Goal: Task Accomplishment & Management: Use online tool/utility

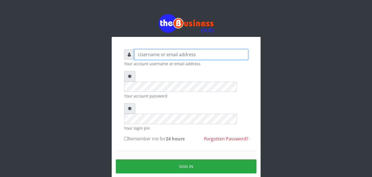
click at [139, 57] on input "text" at bounding box center [191, 54] width 114 height 10
type input "Ifytex"
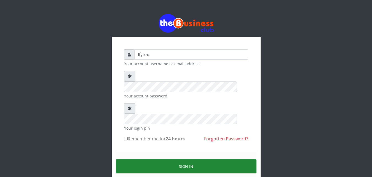
click at [176, 160] on button "Sign in" at bounding box center [186, 167] width 141 height 14
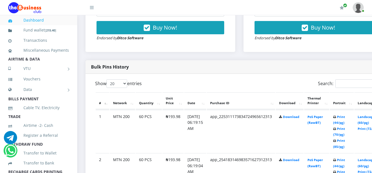
scroll to position [282, 0]
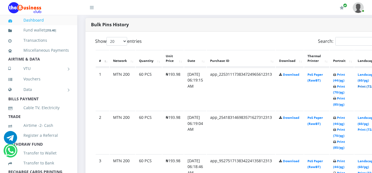
click at [369, 84] on link "Print (72/pg)" at bounding box center [368, 86] width 20 height 4
click at [370, 127] on link "Print (72/pg)" at bounding box center [368, 129] width 20 height 4
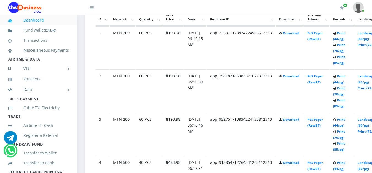
scroll to position [324, 0]
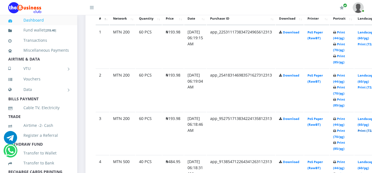
click at [368, 128] on link "Print (72/pg)" at bounding box center [368, 130] width 20 height 4
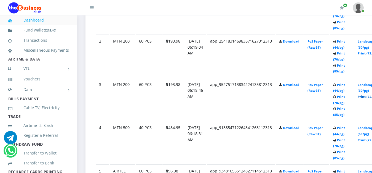
scroll to position [380, 0]
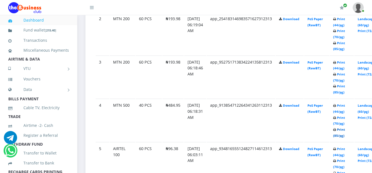
click at [345, 127] on link "Print (85/pg)" at bounding box center [339, 132] width 12 height 10
